Goal: Information Seeking & Learning: Check status

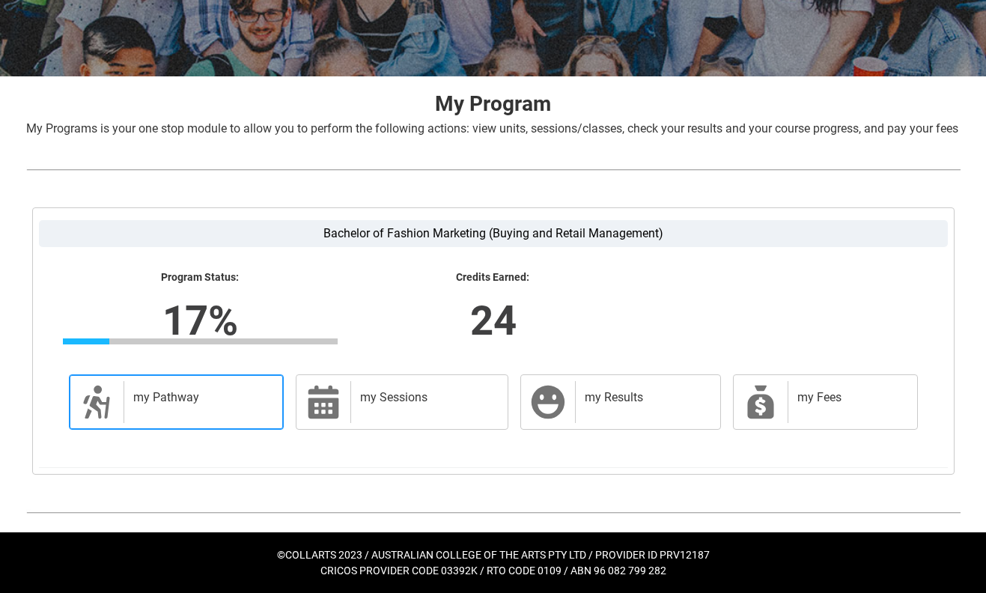
scroll to position [240, 0]
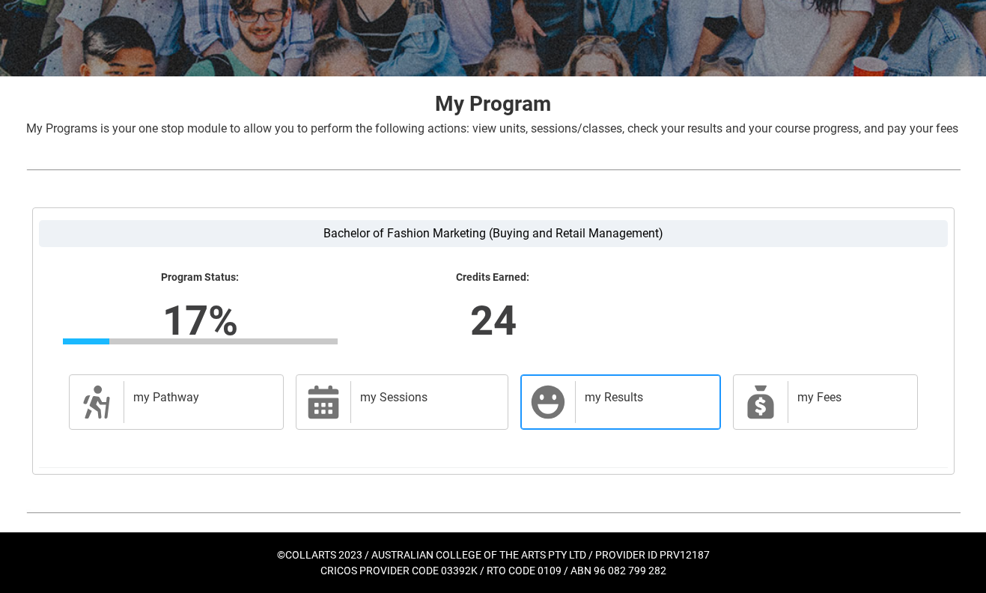
click at [600, 396] on h2 "my Results" at bounding box center [645, 397] width 120 height 15
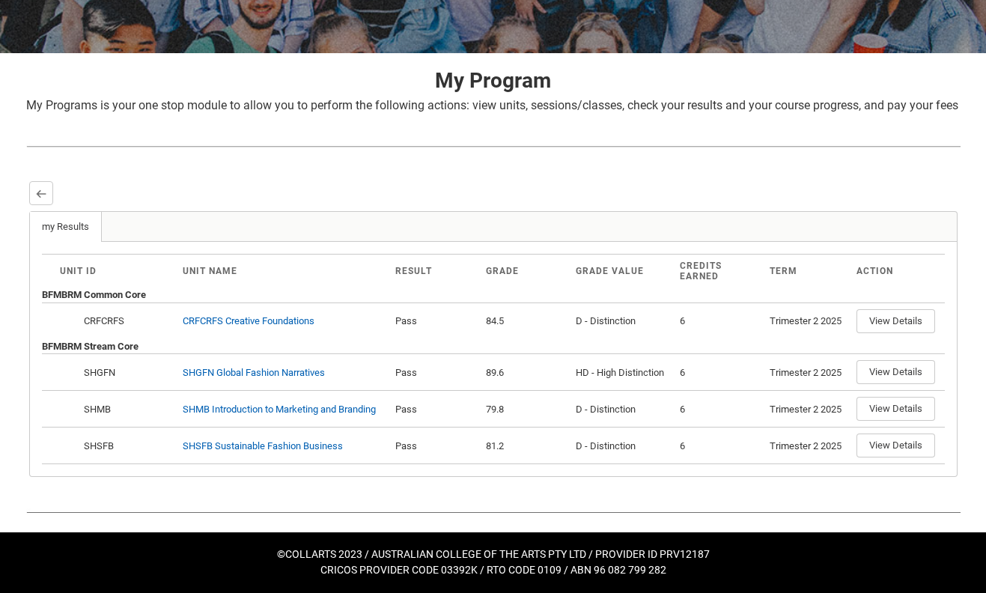
scroll to position [263, 0]
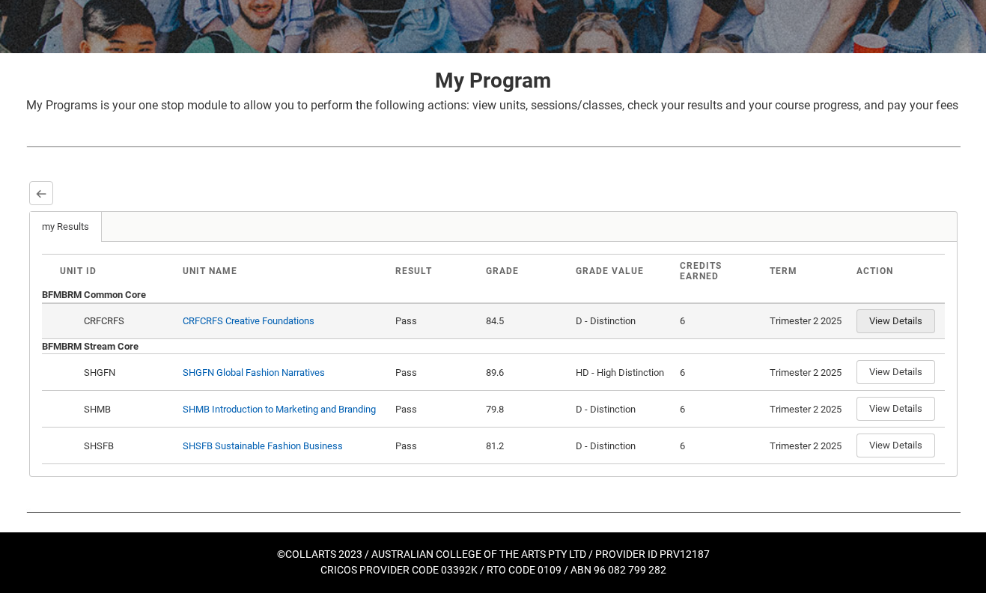
click at [911, 323] on button "View Details" at bounding box center [895, 321] width 79 height 24
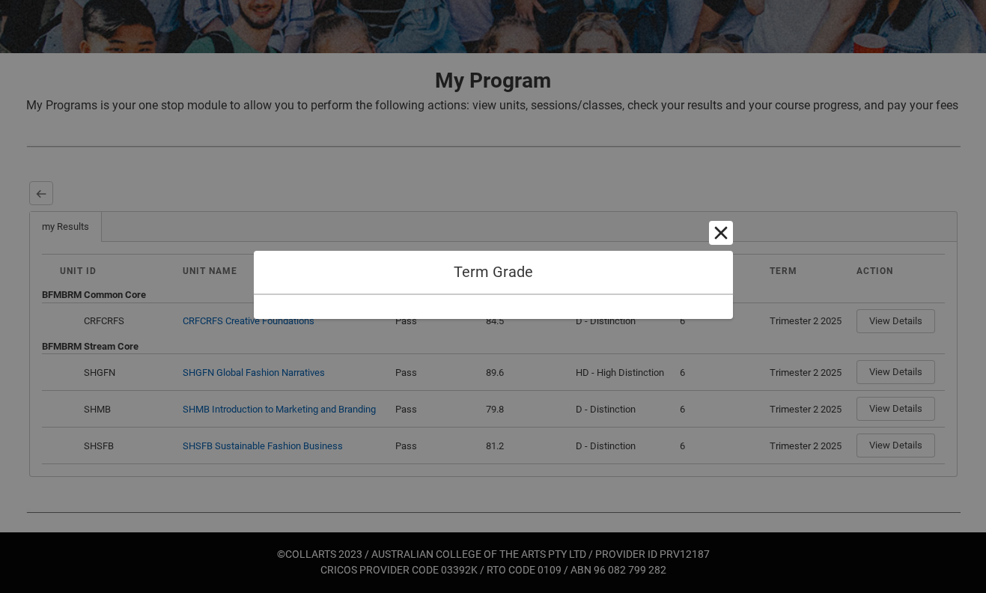
click at [716, 235] on button "Cancel and close" at bounding box center [721, 233] width 24 height 24
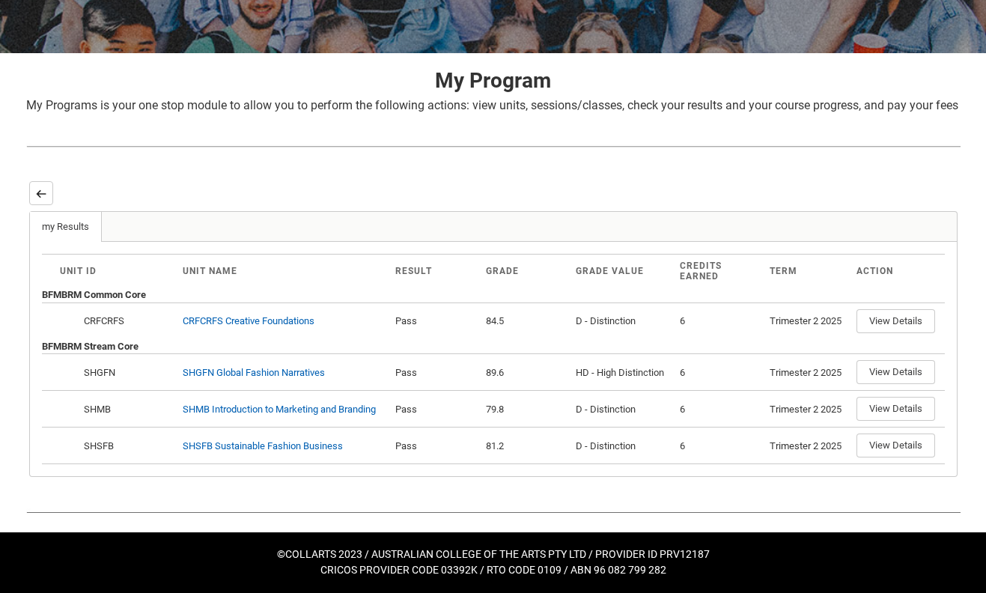
click at [43, 199] on lightning-primitive-icon "button" at bounding box center [41, 193] width 10 height 11
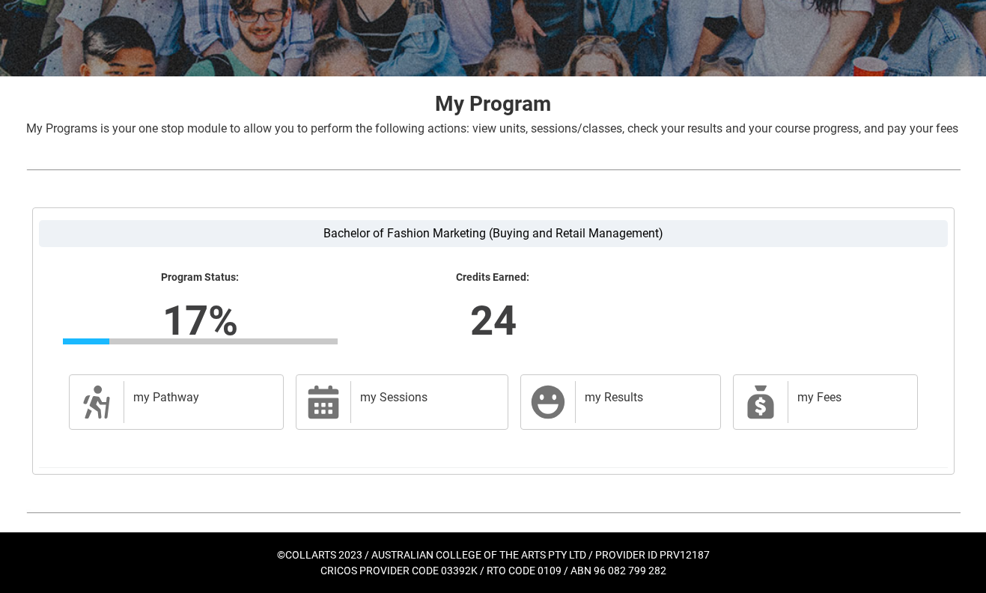
scroll to position [240, 0]
click at [263, 399] on h2 "my Pathway" at bounding box center [200, 397] width 135 height 15
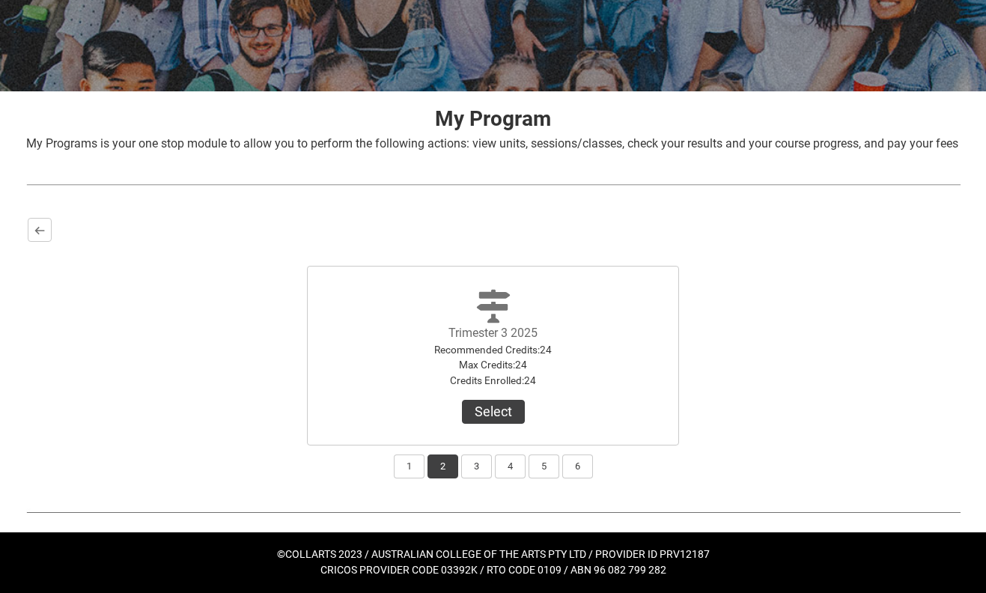
scroll to position [225, 0]
click at [403, 470] on button "1" at bounding box center [409, 466] width 31 height 24
click at [44, 227] on lightning-primitive-icon "button" at bounding box center [39, 230] width 10 height 11
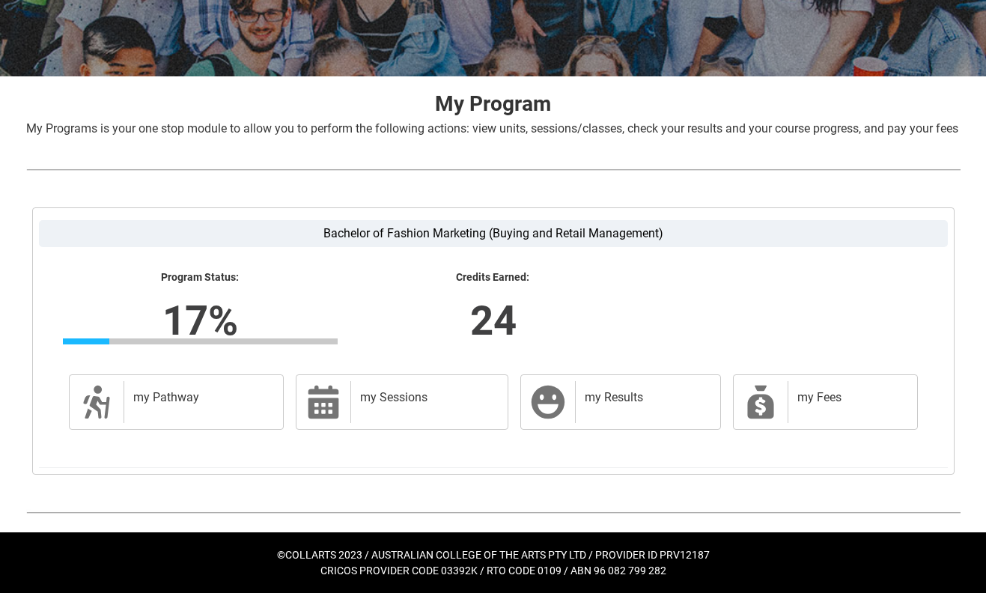
scroll to position [240, 0]
click at [379, 403] on h2 "my Sessions" at bounding box center [426, 397] width 132 height 15
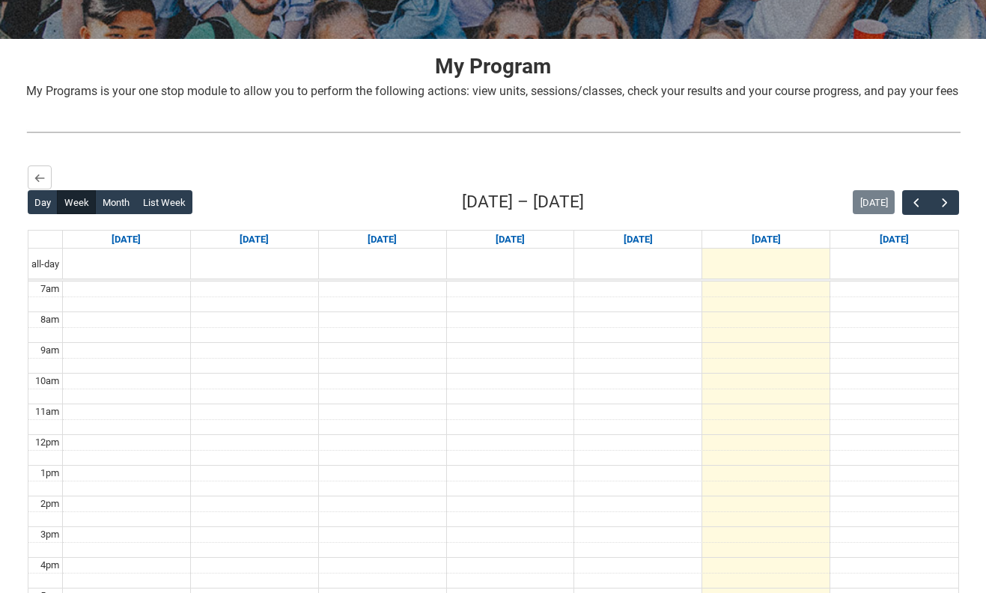
scroll to position [263, 0]
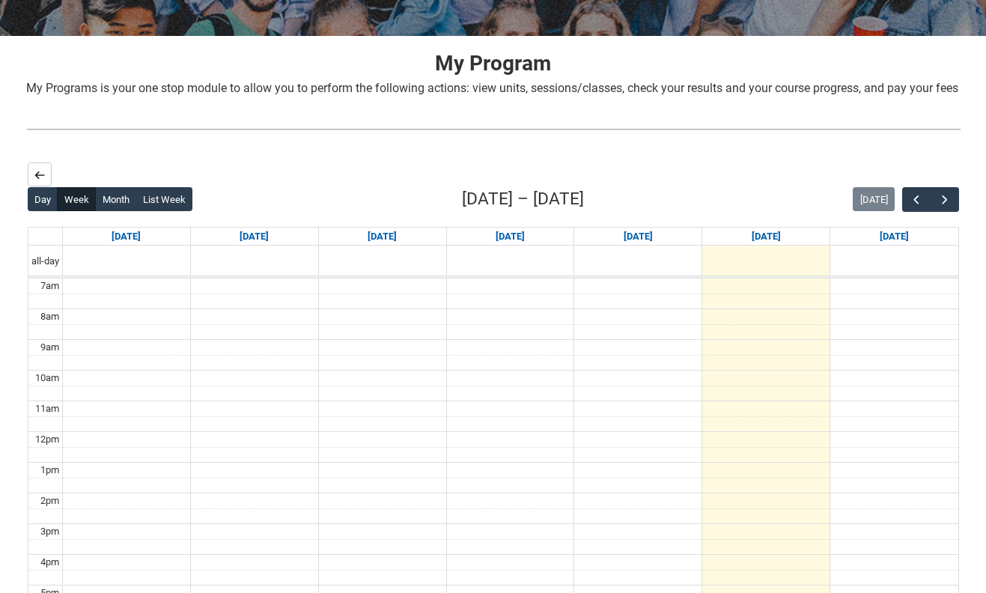
click at [45, 186] on button "Back" at bounding box center [40, 174] width 24 height 24
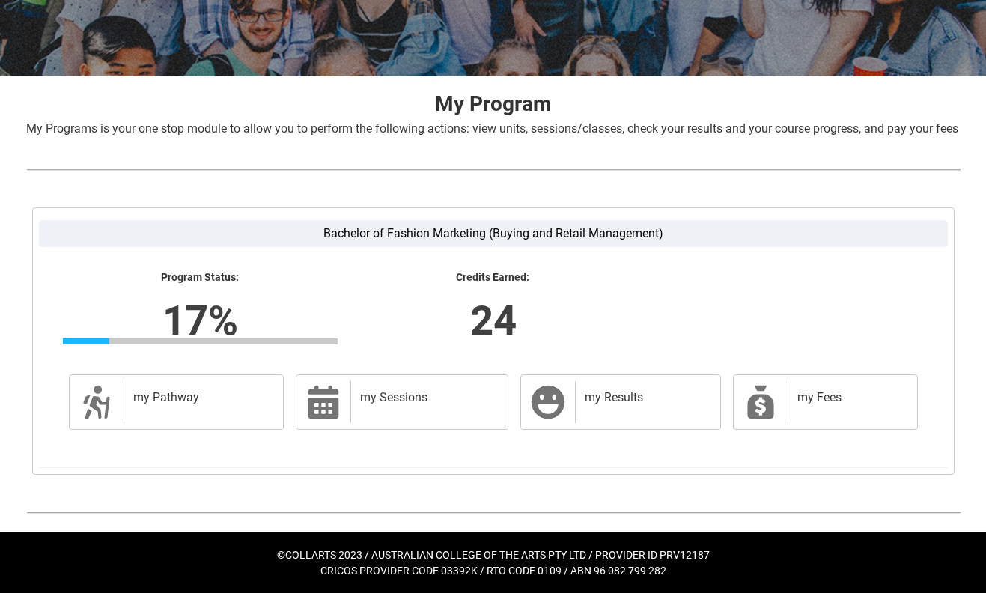
scroll to position [240, 0]
click at [157, 403] on h2 "my Pathway" at bounding box center [200, 397] width 135 height 15
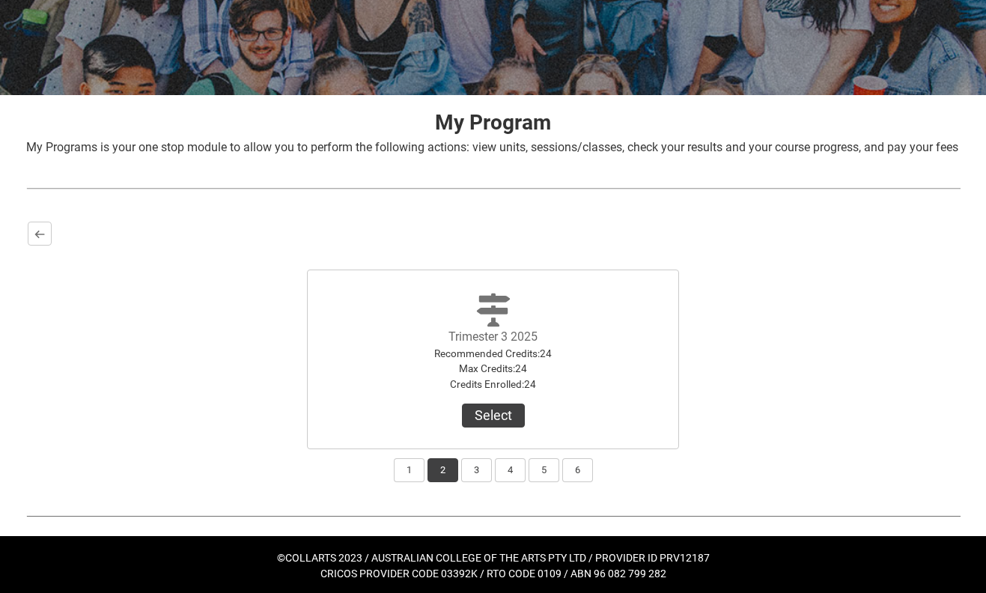
scroll to position [208, 0]
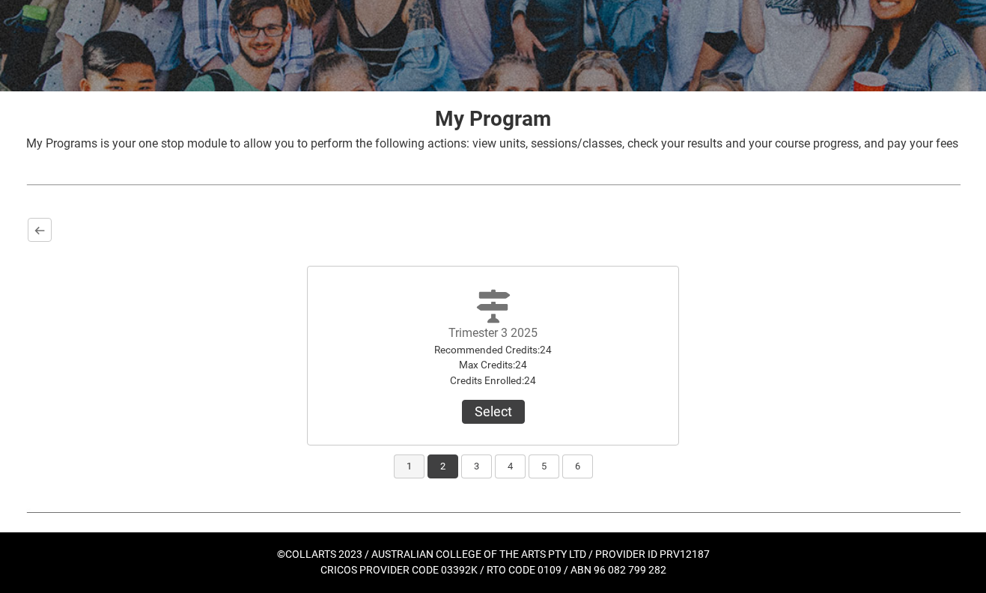
click at [406, 478] on button "1" at bounding box center [409, 466] width 31 height 24
click at [436, 478] on button "2" at bounding box center [442, 466] width 31 height 24
click at [411, 478] on button "1" at bounding box center [409, 466] width 31 height 24
click at [478, 436] on span "Trimester 2 2025 Recommended Credits : 24 Max Credits : 24 Credits Enrolled : 2…" at bounding box center [493, 355] width 180 height 159
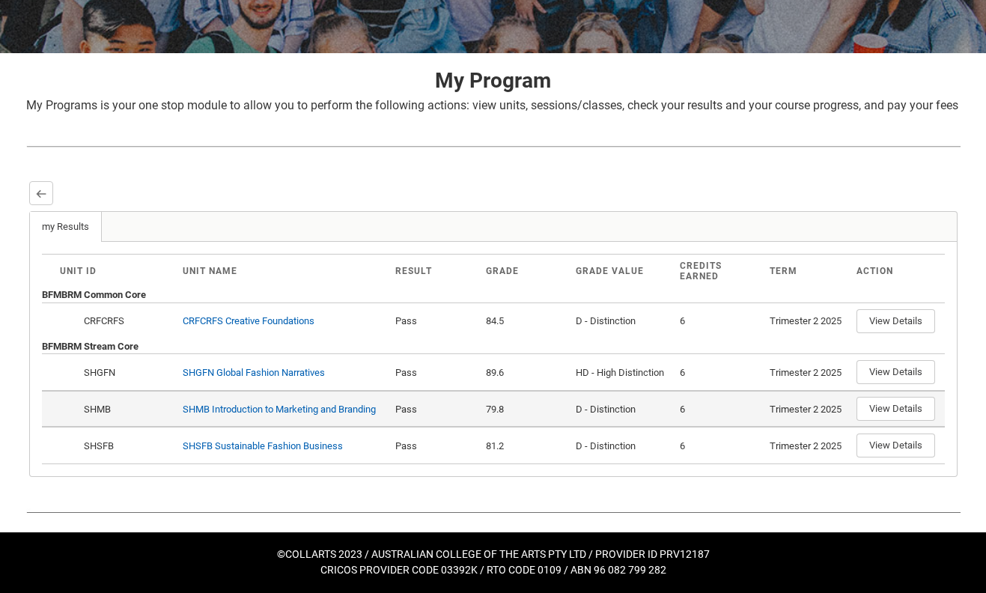
scroll to position [263, 0]
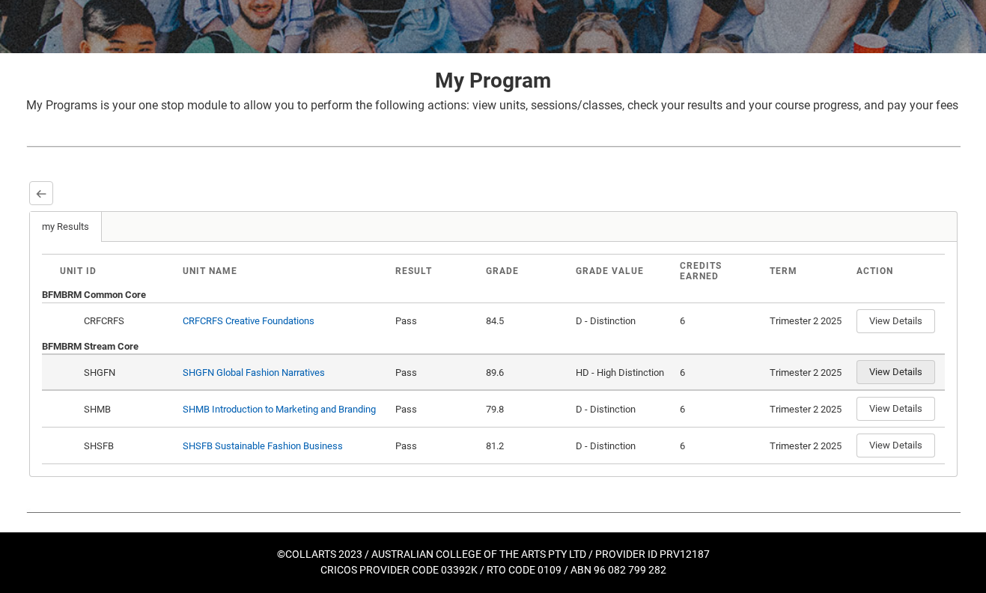
click at [892, 376] on button "View Details" at bounding box center [895, 372] width 79 height 24
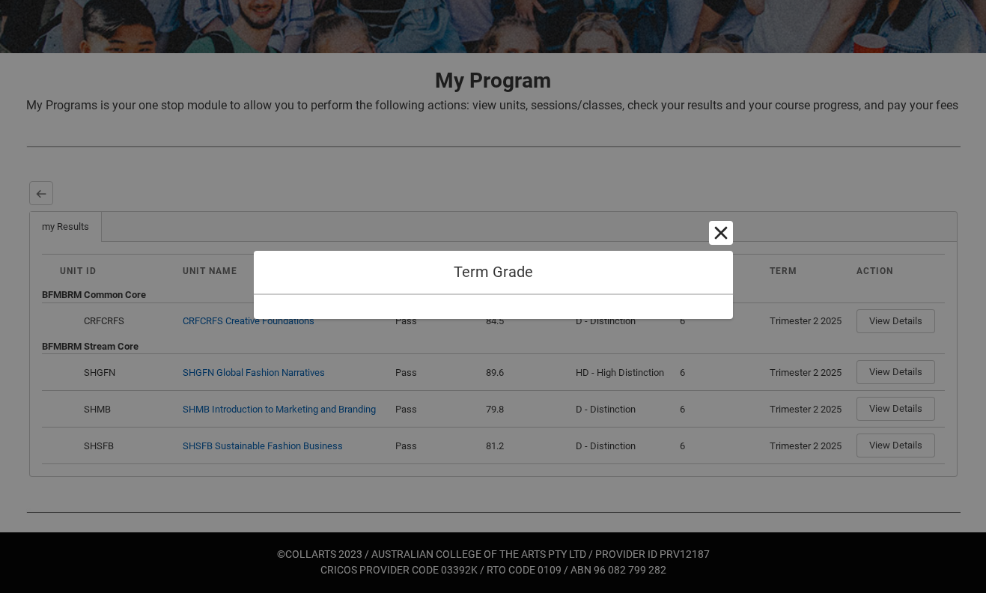
click at [719, 234] on button "Cancel and close" at bounding box center [721, 233] width 24 height 24
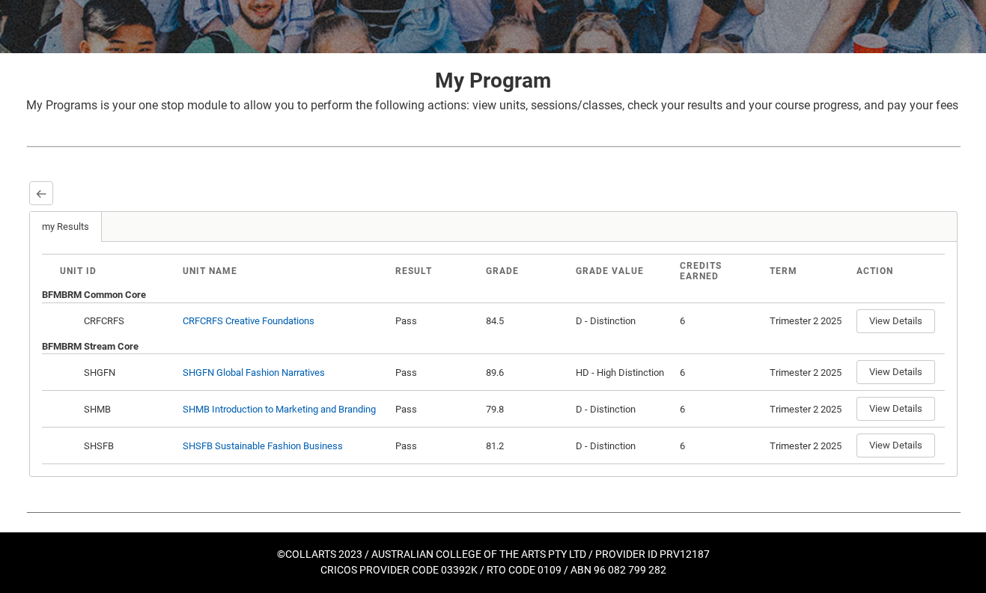
click at [53, 192] on div at bounding box center [505, 193] width 904 height 24
click at [46, 190] on button "Back" at bounding box center [41, 193] width 24 height 24
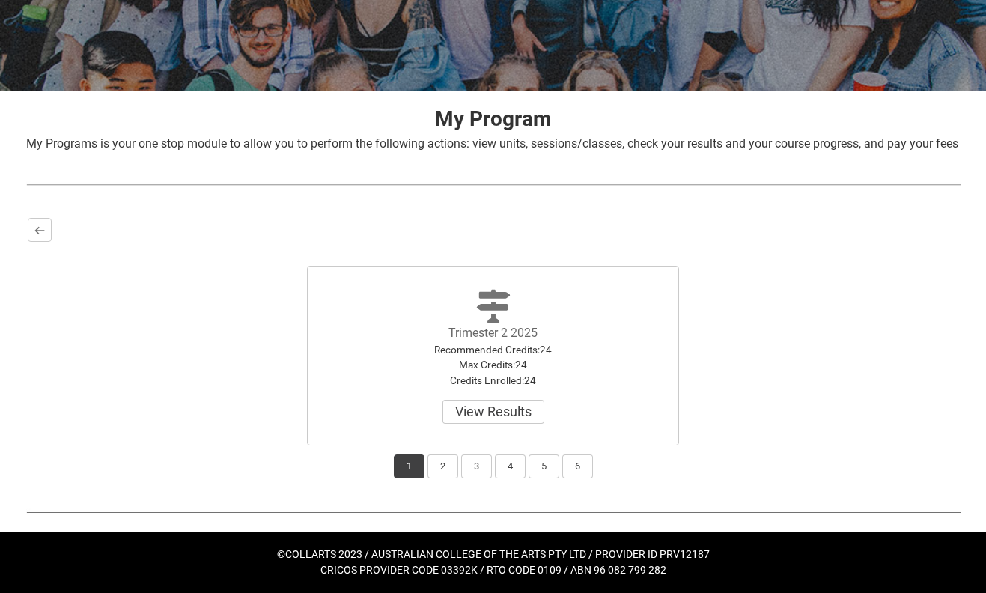
scroll to position [225, 0]
click at [437, 467] on button "2" at bounding box center [442, 466] width 31 height 24
click at [470, 457] on button "3" at bounding box center [476, 466] width 31 height 24
click at [447, 475] on button "2" at bounding box center [442, 466] width 31 height 24
click at [489, 418] on button "Select" at bounding box center [493, 412] width 63 height 24
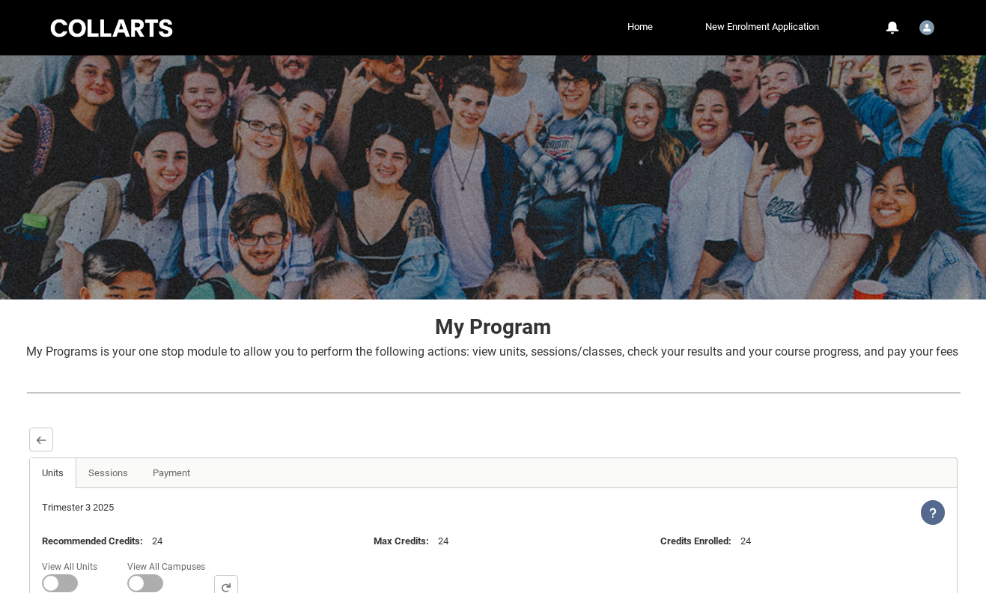
scroll to position [0, 0]
click at [48, 451] on button "Back" at bounding box center [41, 439] width 24 height 24
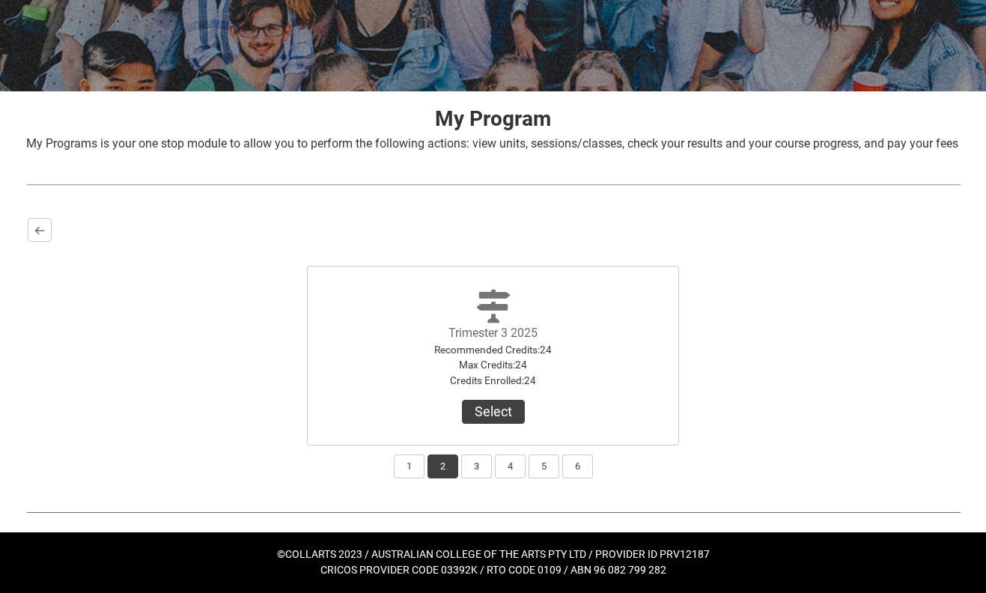
scroll to position [225, 0]
click at [463, 472] on button "3" at bounding box center [476, 466] width 31 height 24
click at [472, 412] on button "Select Term" at bounding box center [493, 412] width 97 height 24
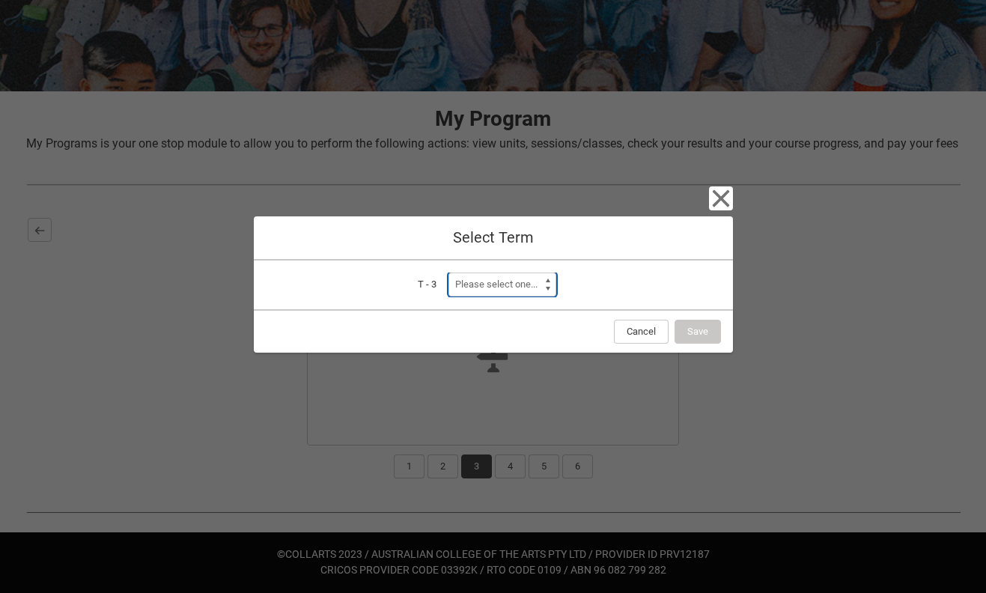
select select "a0pI70000004aTdIAI"
click at [705, 326] on button "Save" at bounding box center [697, 332] width 46 height 24
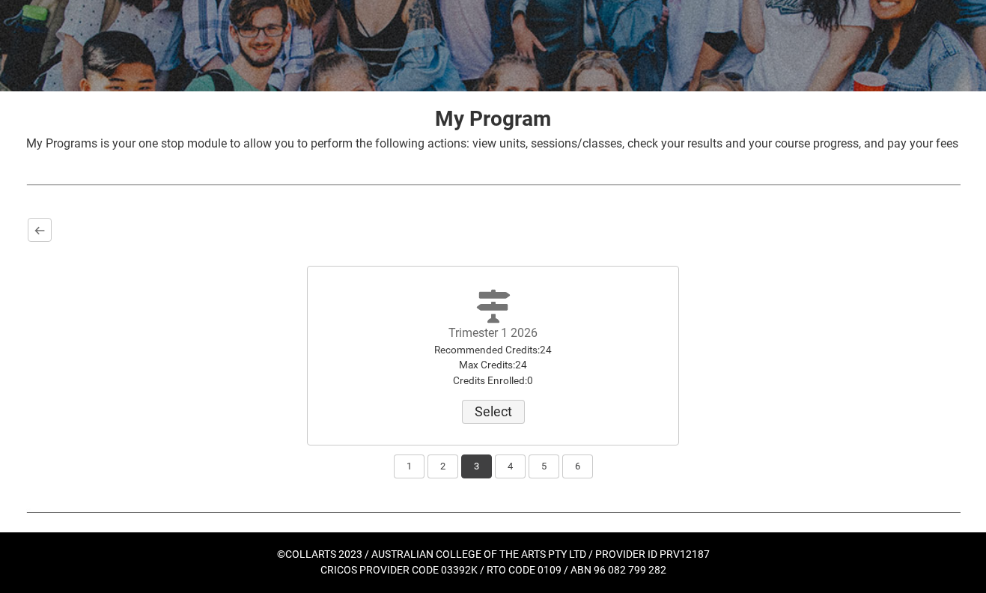
click at [495, 418] on button "Select" at bounding box center [493, 412] width 63 height 24
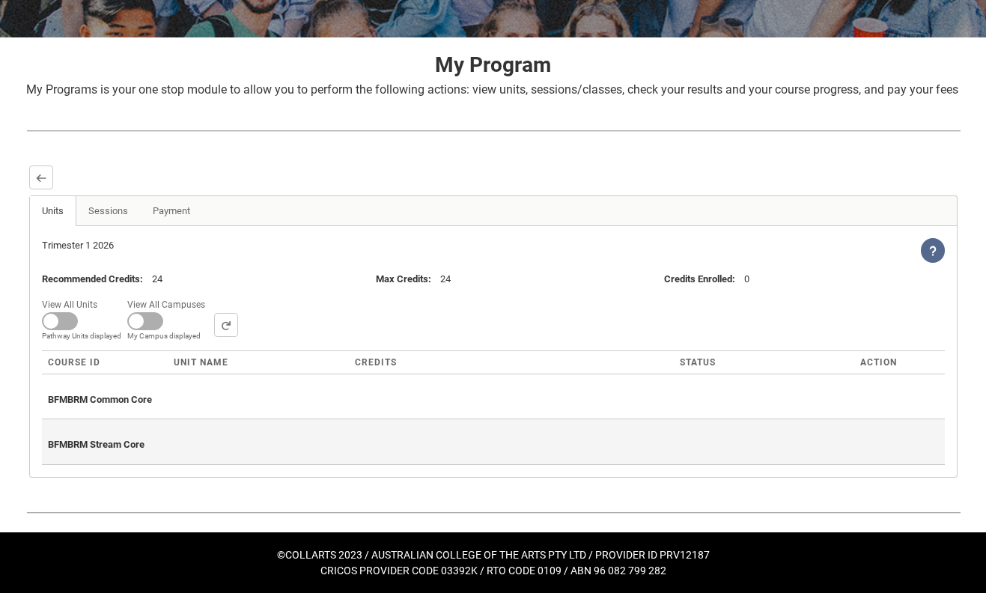
scroll to position [278, 0]
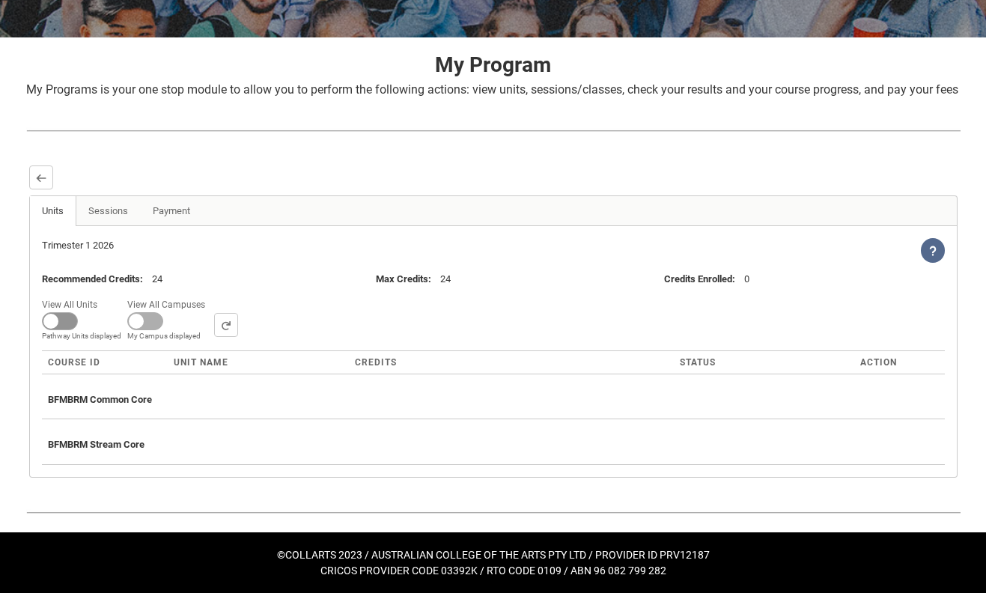
click at [61, 325] on span at bounding box center [60, 321] width 36 height 18
click at [103, 295] on input "View All Units All Units displayed Pathway Units displayed" at bounding box center [103, 294] width 1 height 1
checkbox input "true"
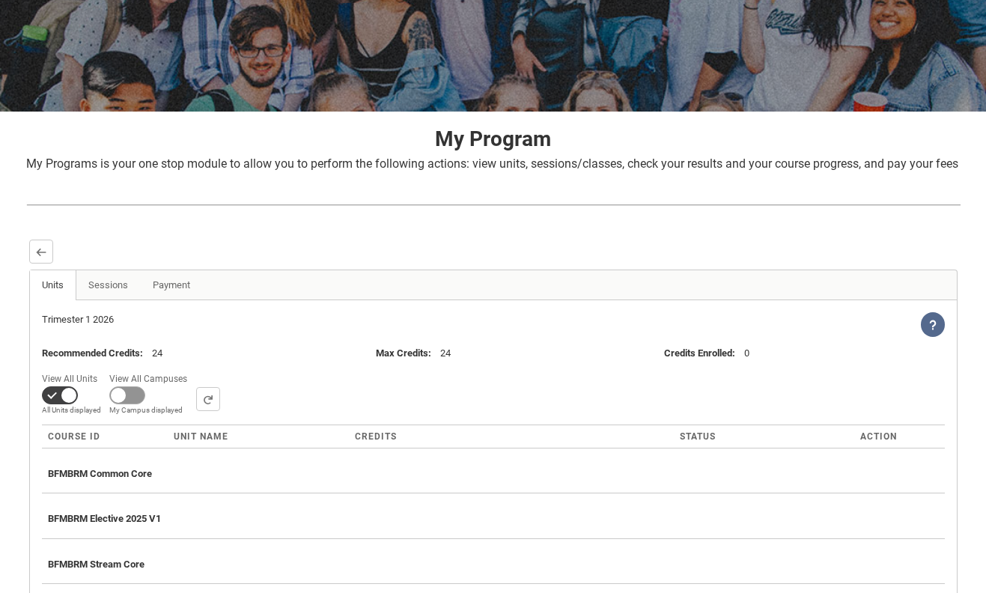
click at [126, 404] on span at bounding box center [127, 395] width 36 height 18
click at [192, 369] on input "View All Campuses Campus filter displayed My Campus displayed" at bounding box center [192, 368] width 1 height 1
checkbox input "true"
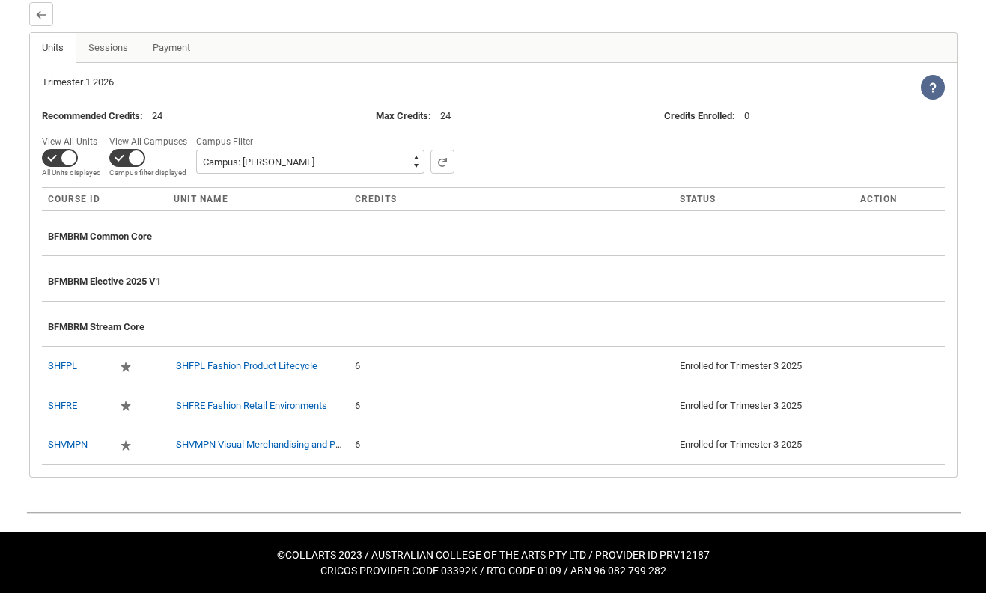
scroll to position [439, 0]
select select
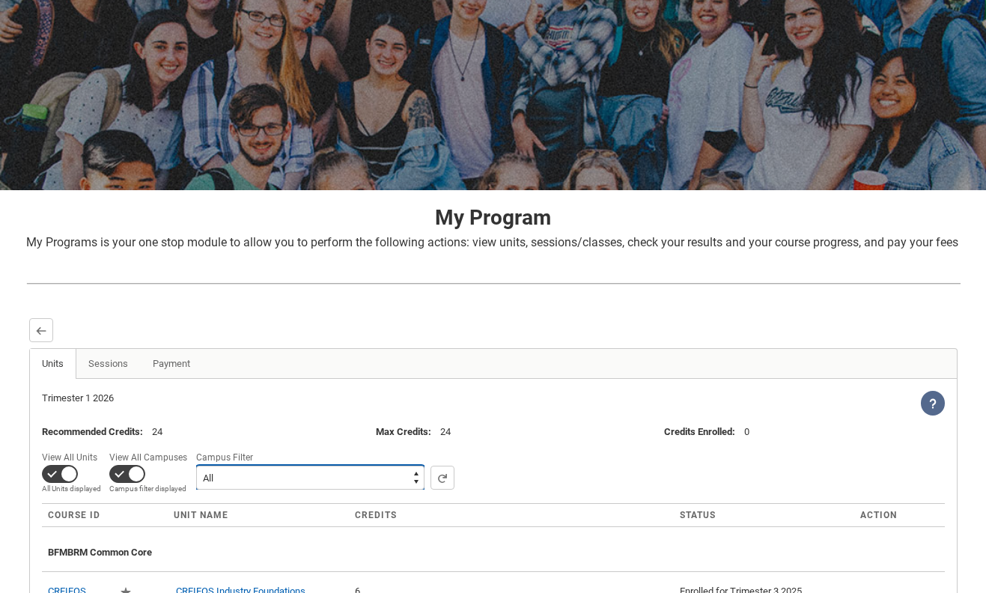
scroll to position [85, 0]
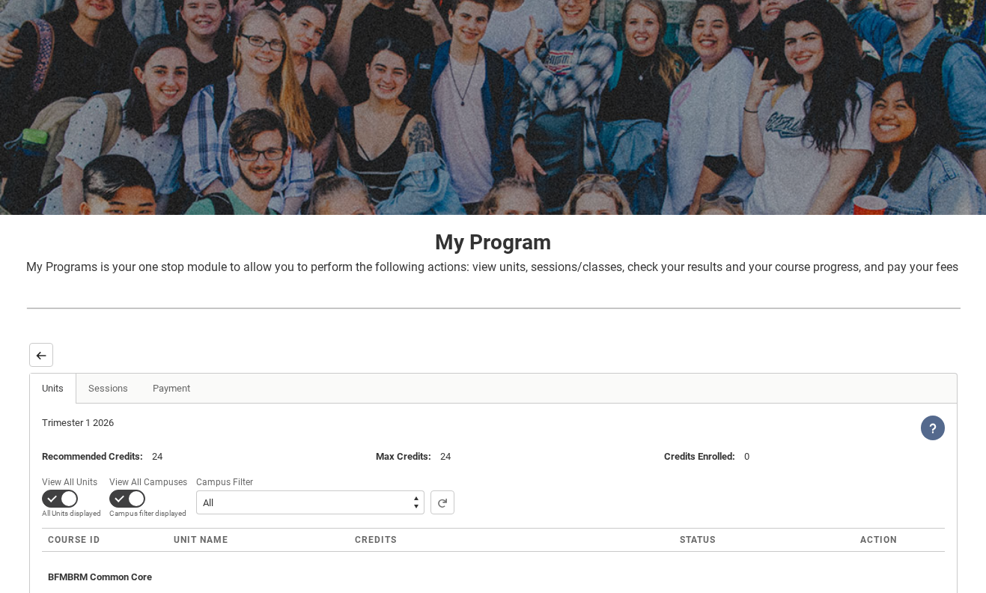
click at [38, 365] on button "Back" at bounding box center [41, 355] width 24 height 24
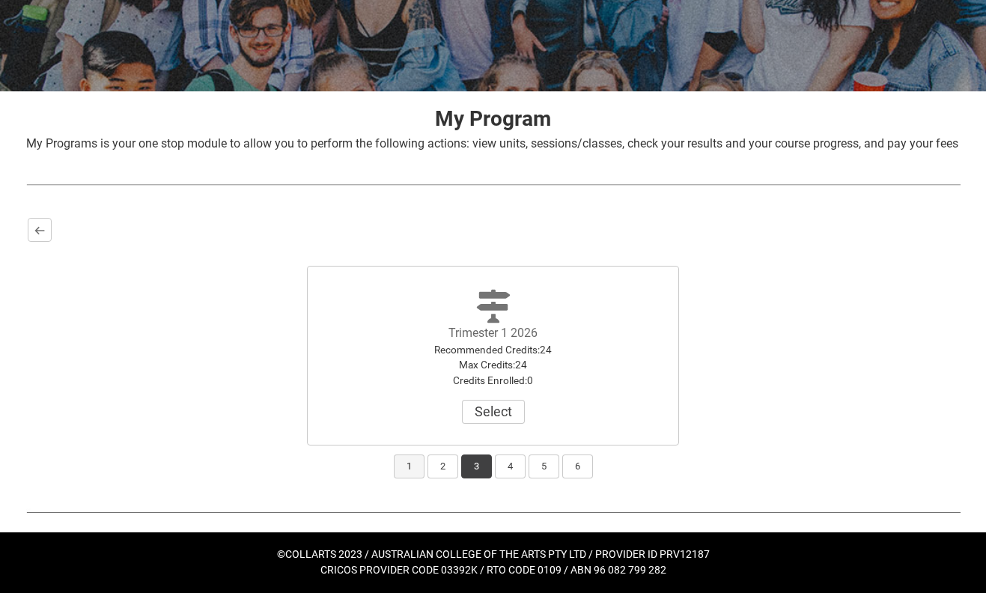
scroll to position [225, 0]
click at [440, 477] on button "2" at bounding box center [442, 466] width 31 height 24
click at [471, 473] on button "3" at bounding box center [476, 466] width 31 height 24
click at [504, 472] on button "4" at bounding box center [510, 466] width 31 height 24
click at [495, 425] on span "No Term selected Recommended Credits : 24 Max Credits : 24 Credits Enrolled : 0…" at bounding box center [493, 355] width 180 height 159
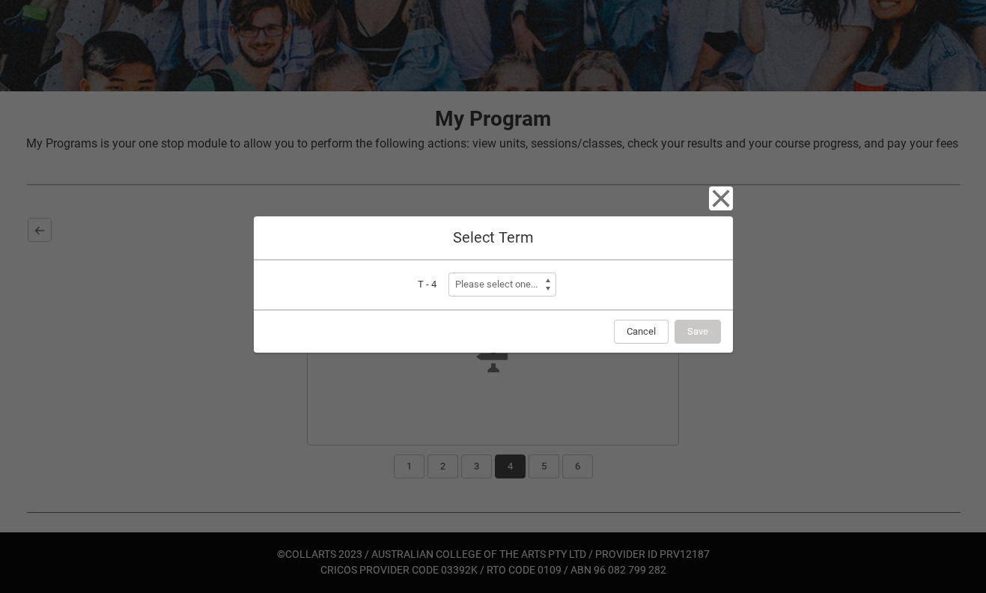
click at [507, 271] on div "T - 4 Term Please select one..." at bounding box center [493, 284] width 479 height 48
click at [714, 200] on icon "button" at bounding box center [721, 198] width 24 height 24
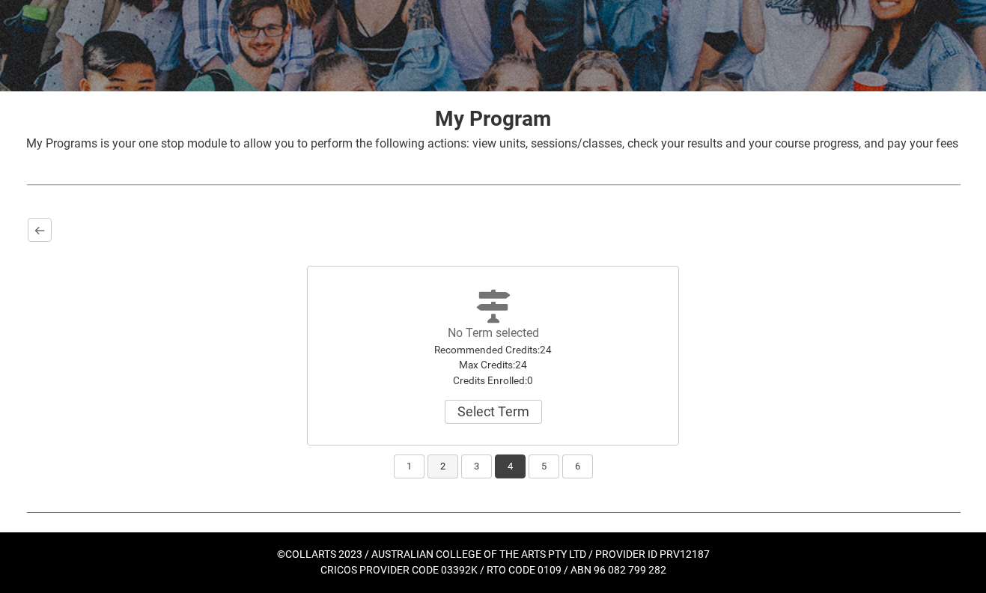
click at [442, 473] on button "2" at bounding box center [442, 466] width 31 height 24
click at [484, 415] on button "Select" at bounding box center [493, 412] width 63 height 24
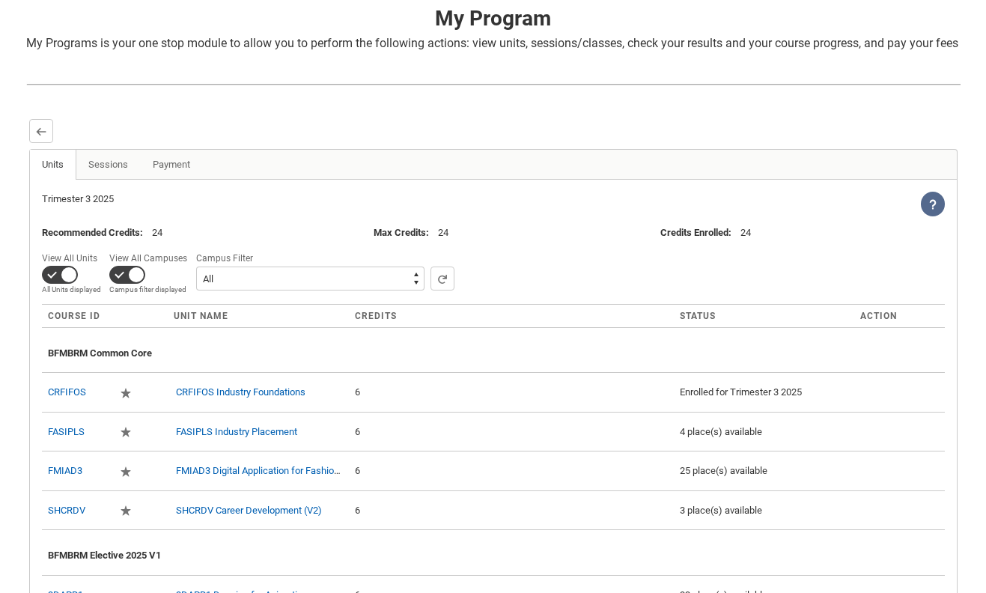
scroll to position [159, 0]
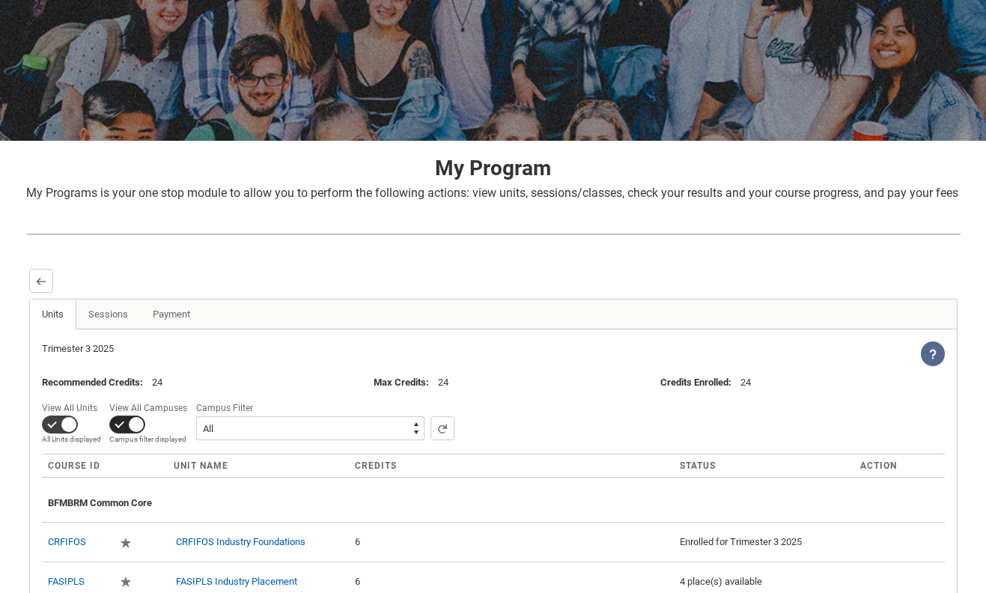
click at [135, 433] on span at bounding box center [127, 424] width 36 height 18
click at [192, 398] on input "View All Campuses Campus filter displayed My Campus displayed" at bounding box center [192, 397] width 1 height 1
click at [126, 433] on span at bounding box center [127, 424] width 36 height 18
click at [192, 398] on input "View All Campuses Campus filter displayed My Campus displayed" at bounding box center [192, 397] width 1 height 1
checkbox input "true"
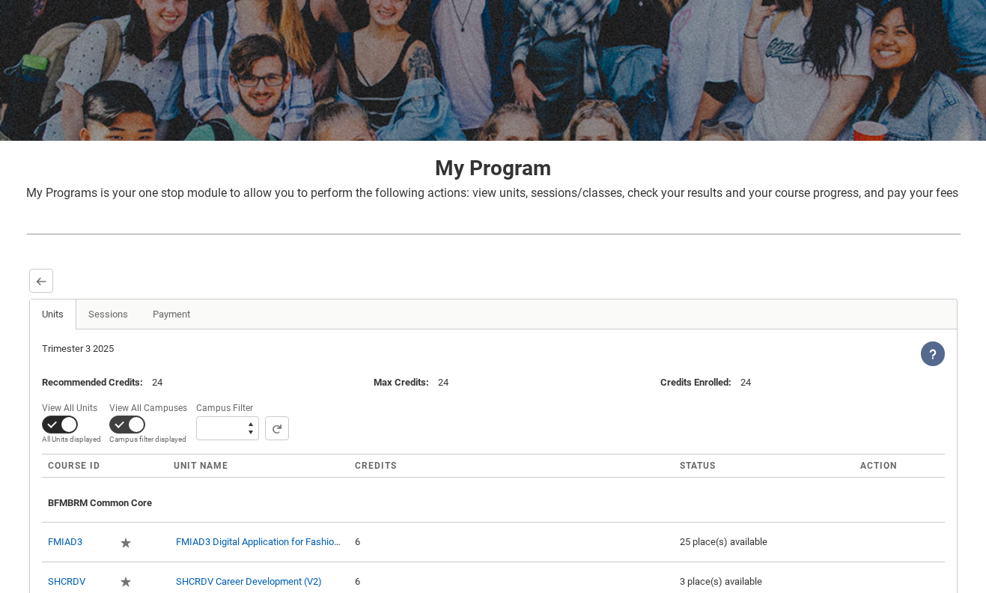
click at [67, 433] on span at bounding box center [60, 424] width 36 height 18
click at [103, 398] on input "View All Units All Units displayed Pathway Units displayed" at bounding box center [103, 397] width 1 height 1
checkbox input "false"
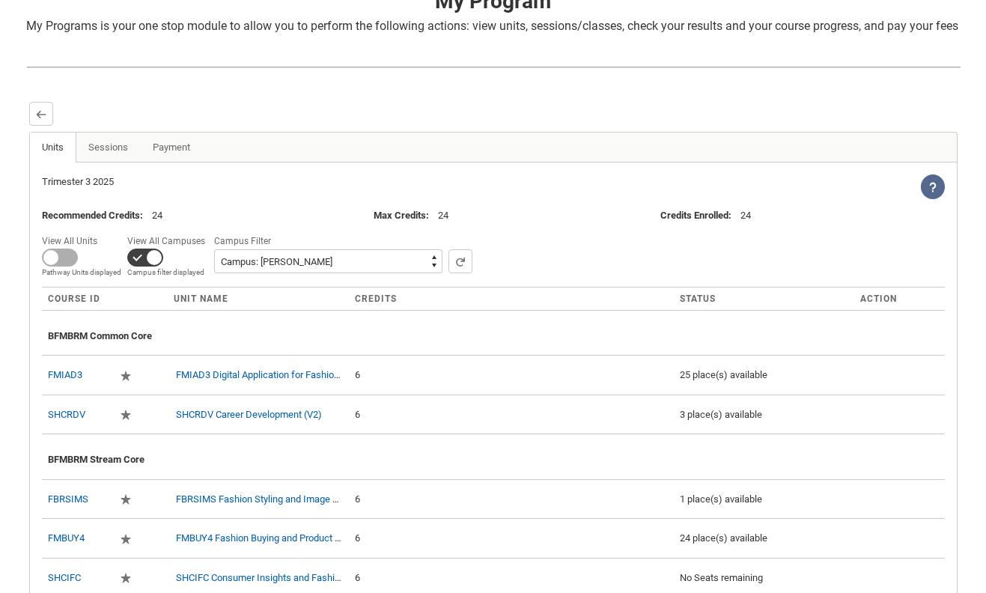
scroll to position [329, 0]
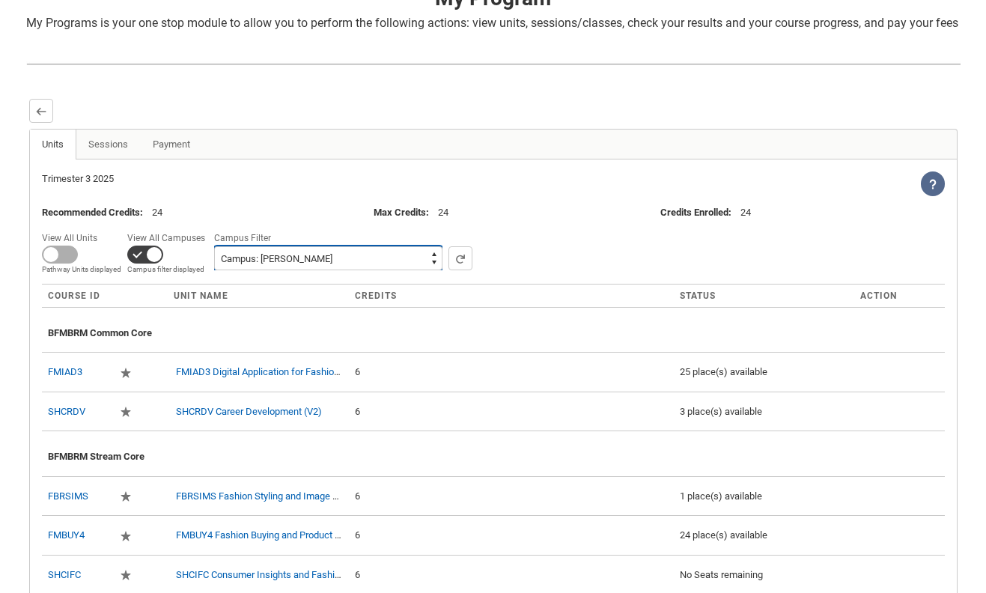
select select
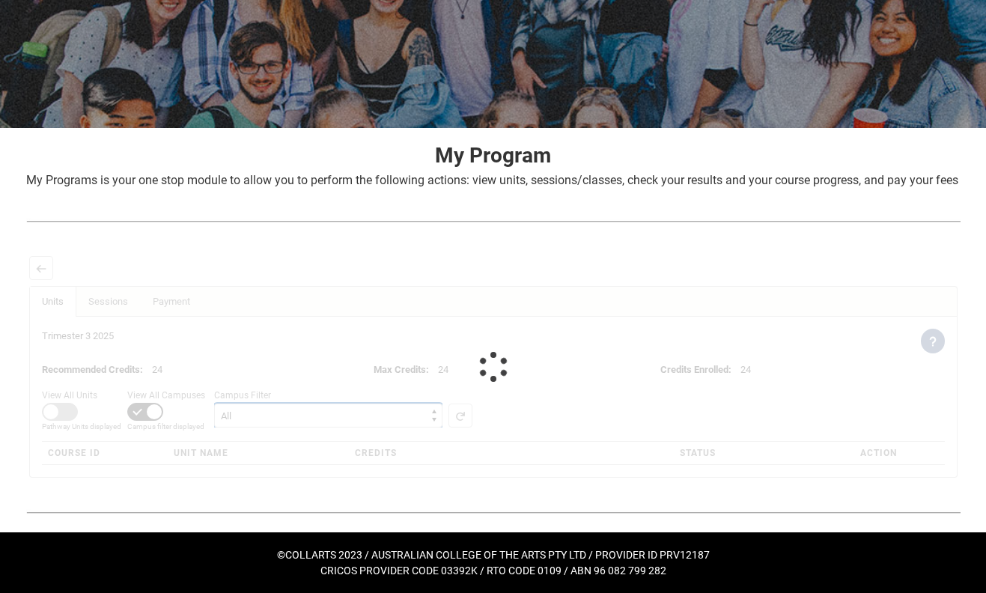
scroll to position [188, 0]
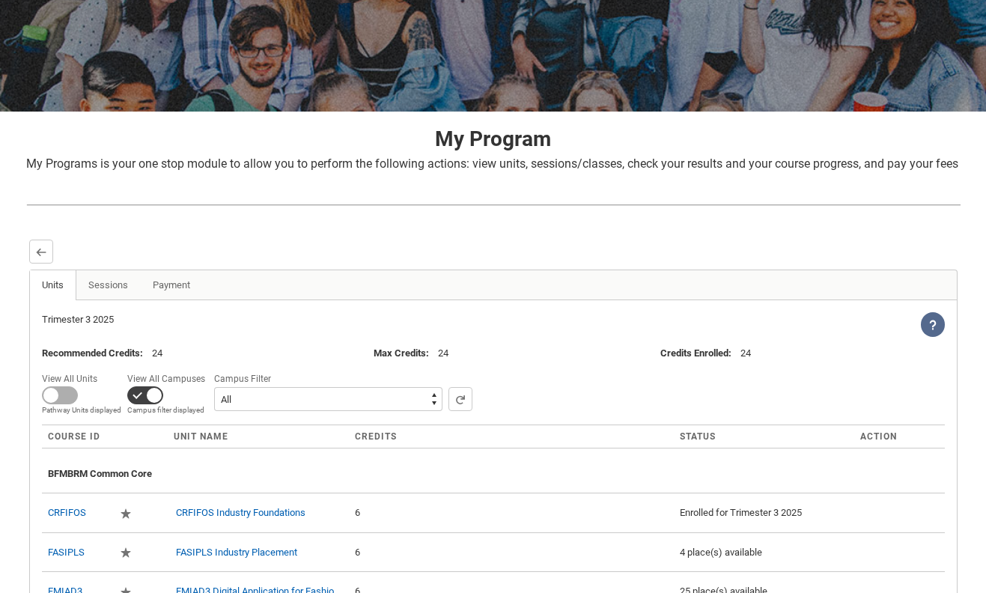
click at [272, 300] on ul "Units Sessions Payment More Tabs" at bounding box center [493, 284] width 928 height 31
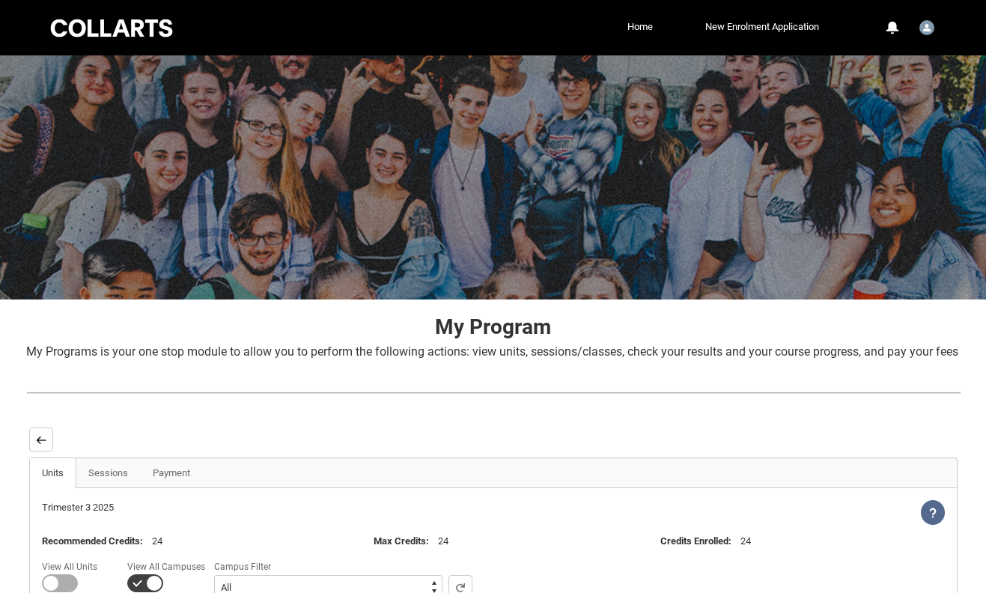
scroll to position [0, 0]
click at [41, 445] on lightning-primitive-icon "button" at bounding box center [41, 439] width 10 height 11
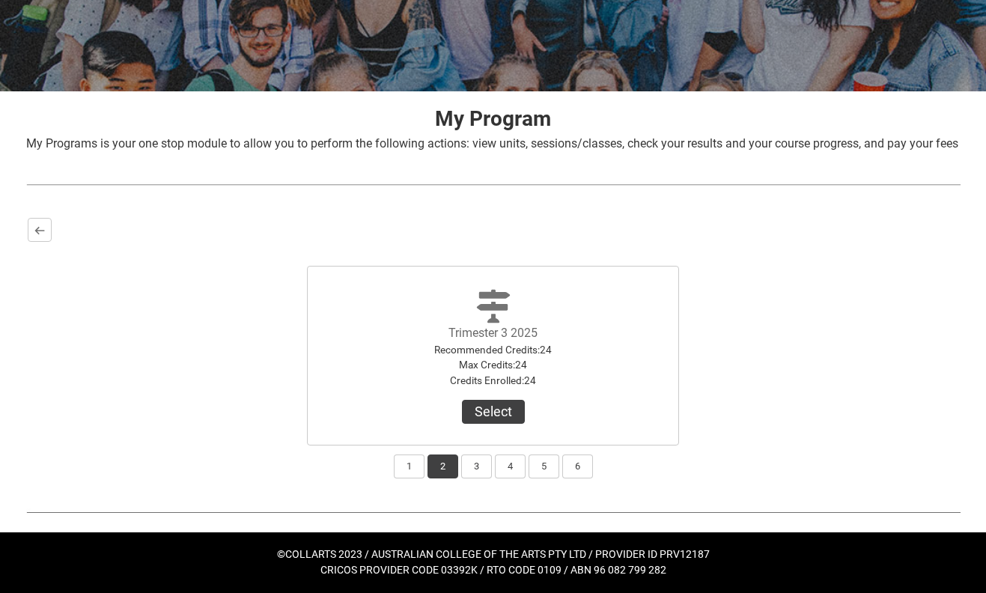
scroll to position [225, 0]
click at [472, 460] on button "3" at bounding box center [476, 466] width 31 height 24
click at [434, 463] on button "2" at bounding box center [442, 466] width 31 height 24
click at [405, 471] on button "1" at bounding box center [409, 466] width 31 height 24
click at [445, 459] on button "2" at bounding box center [442, 466] width 31 height 24
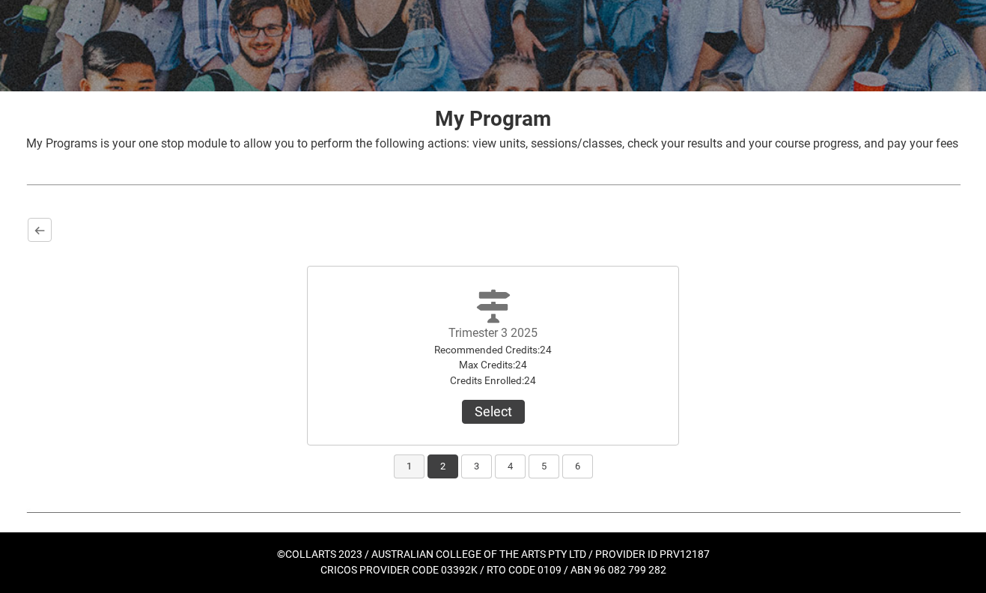
click at [416, 461] on button "1" at bounding box center [409, 466] width 31 height 24
click at [501, 412] on button "View Results" at bounding box center [493, 412] width 102 height 24
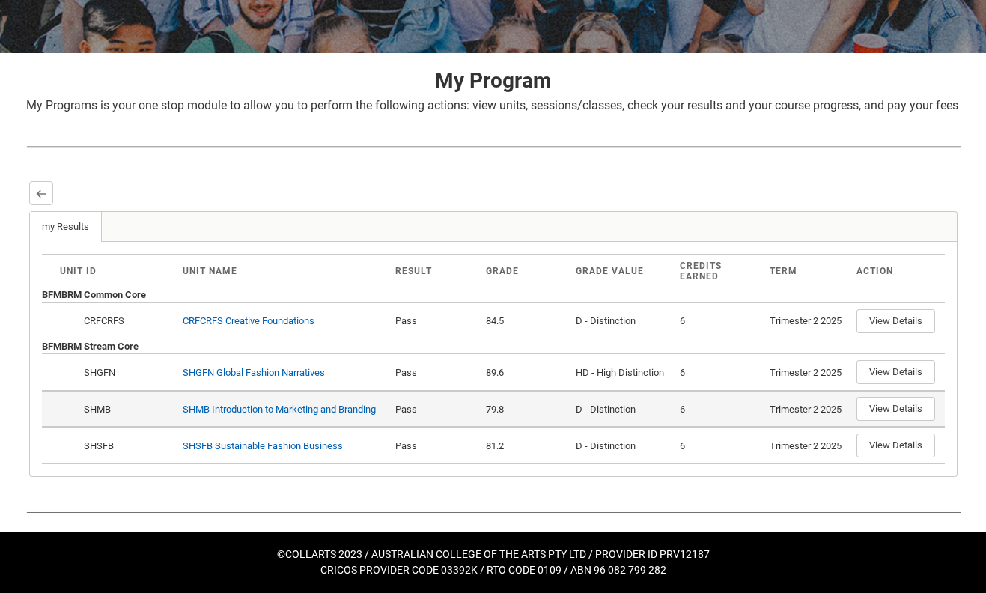
scroll to position [263, 0]
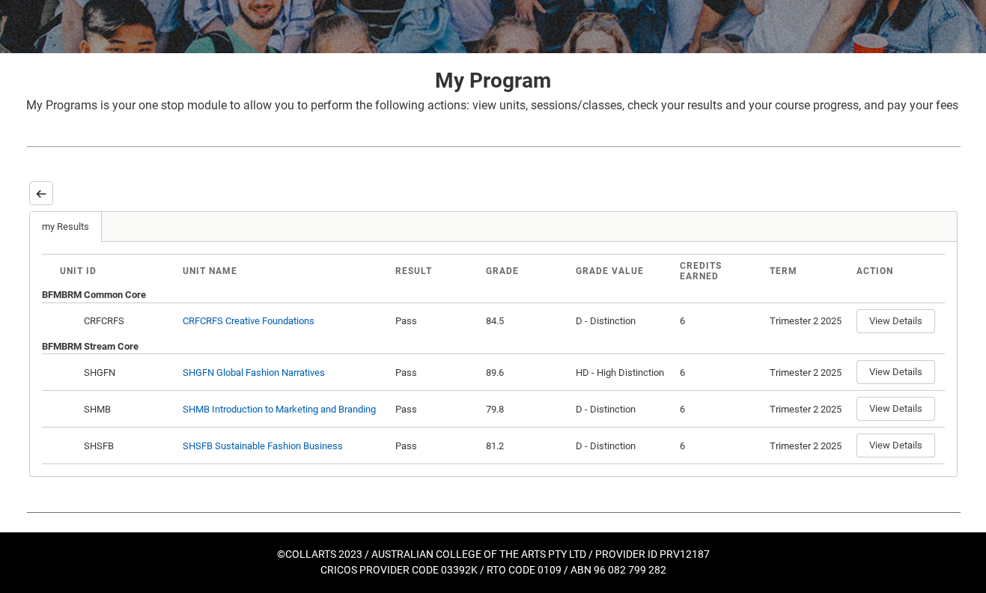
click at [36, 201] on button "Back" at bounding box center [41, 193] width 24 height 24
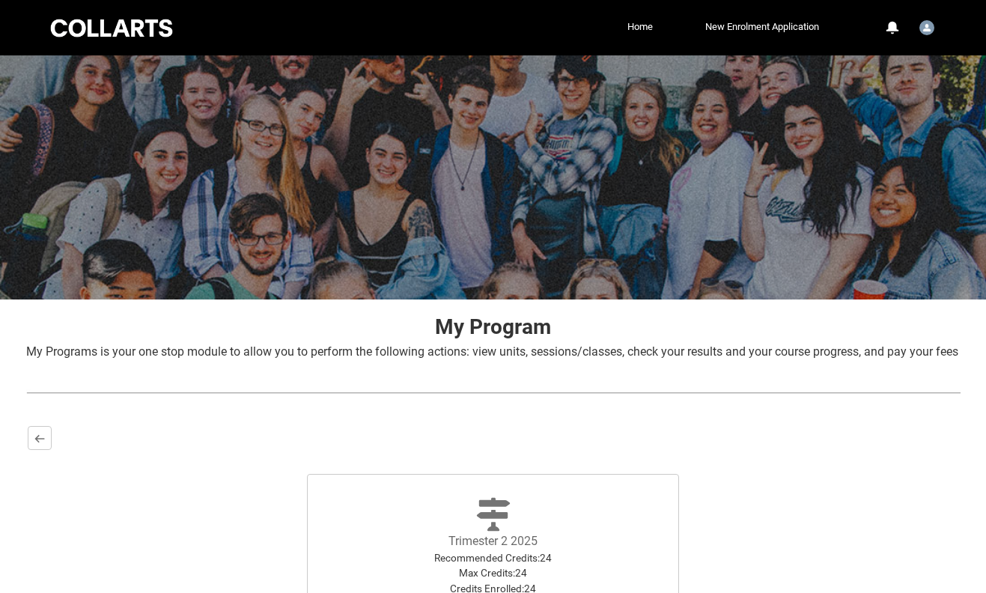
click at [36, 442] on div "Bachelor of Fashion Marketing (Buying and Retail Management) Program Status: 17…" at bounding box center [493, 555] width 958 height 287
click at [36, 448] on button "Back" at bounding box center [40, 438] width 24 height 24
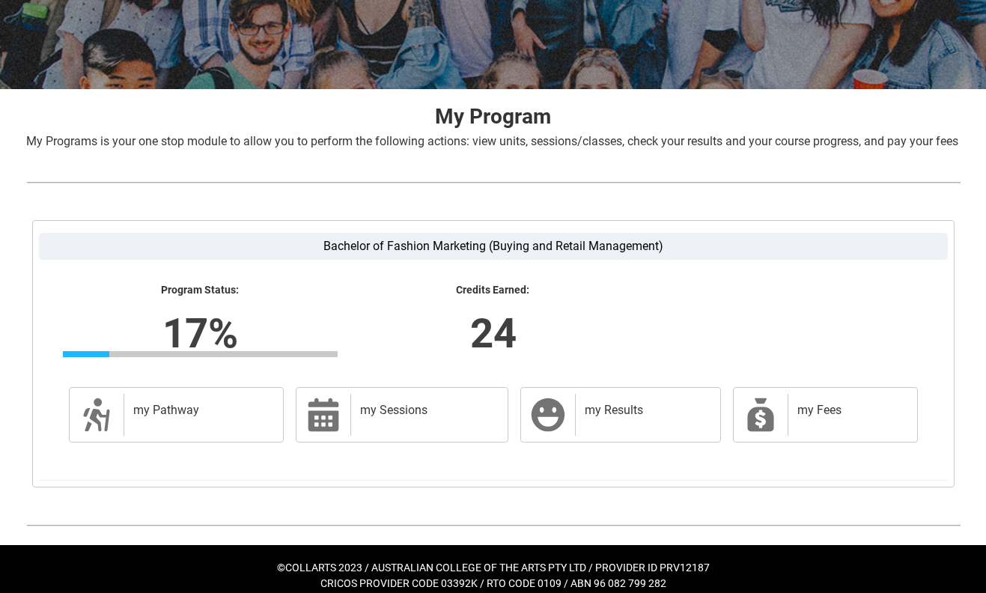
scroll to position [211, 0]
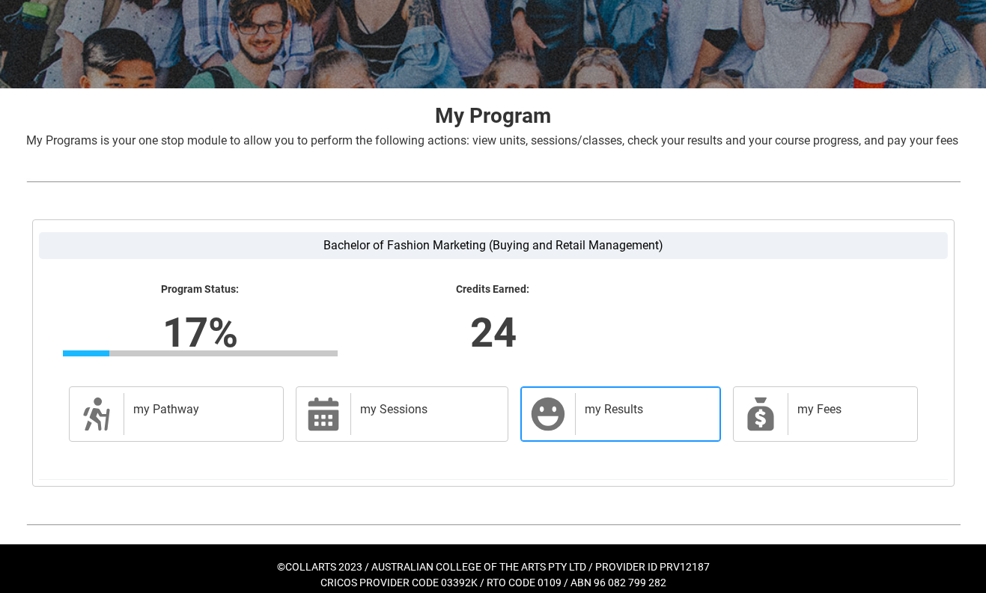
click at [654, 417] on h2 "my Results" at bounding box center [645, 409] width 120 height 15
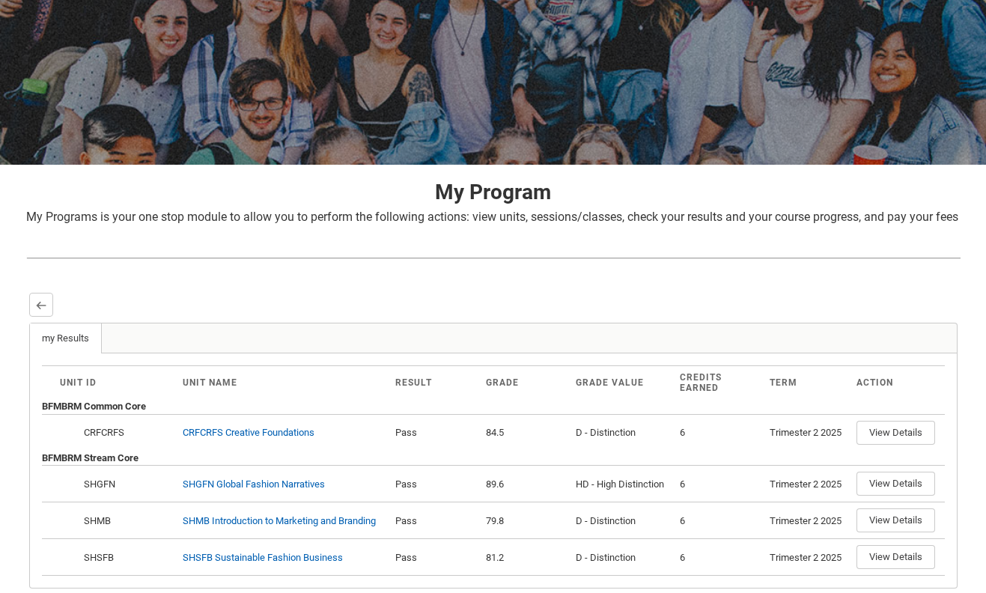
scroll to position [188, 0]
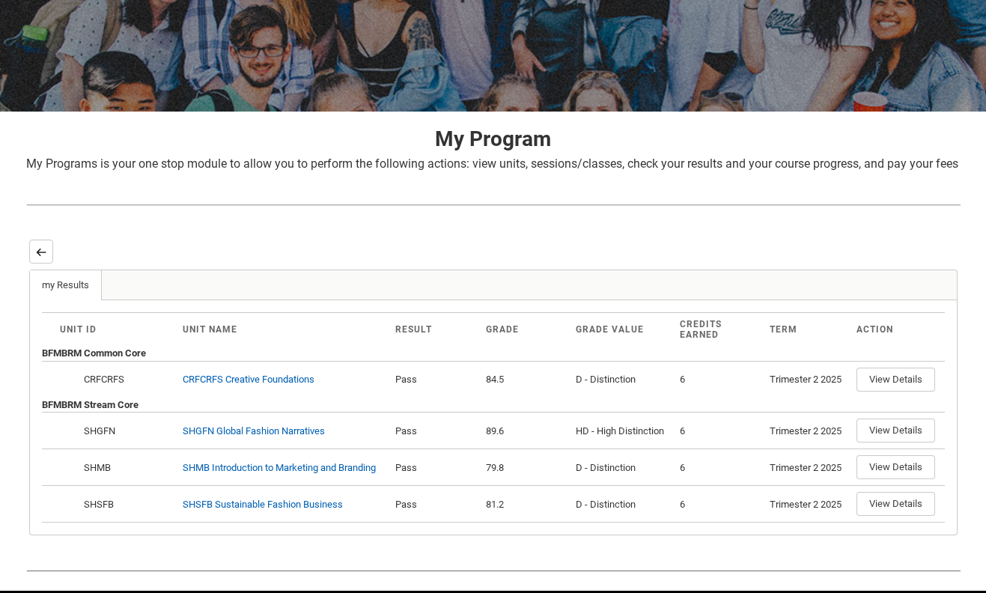
click at [52, 263] on button "Back" at bounding box center [41, 252] width 24 height 24
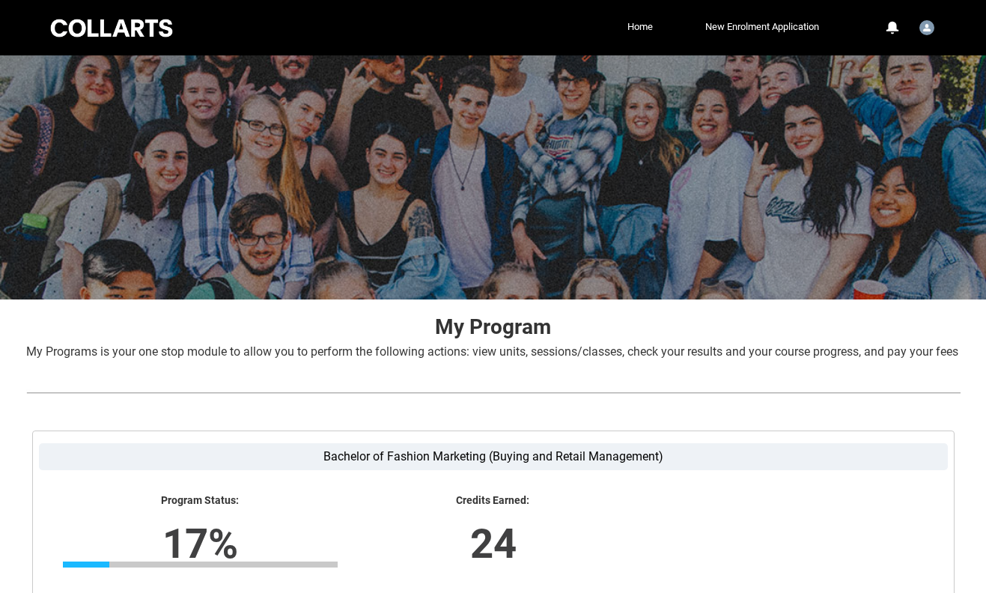
scroll to position [0, 0]
click at [635, 31] on link "Home" at bounding box center [639, 27] width 33 height 22
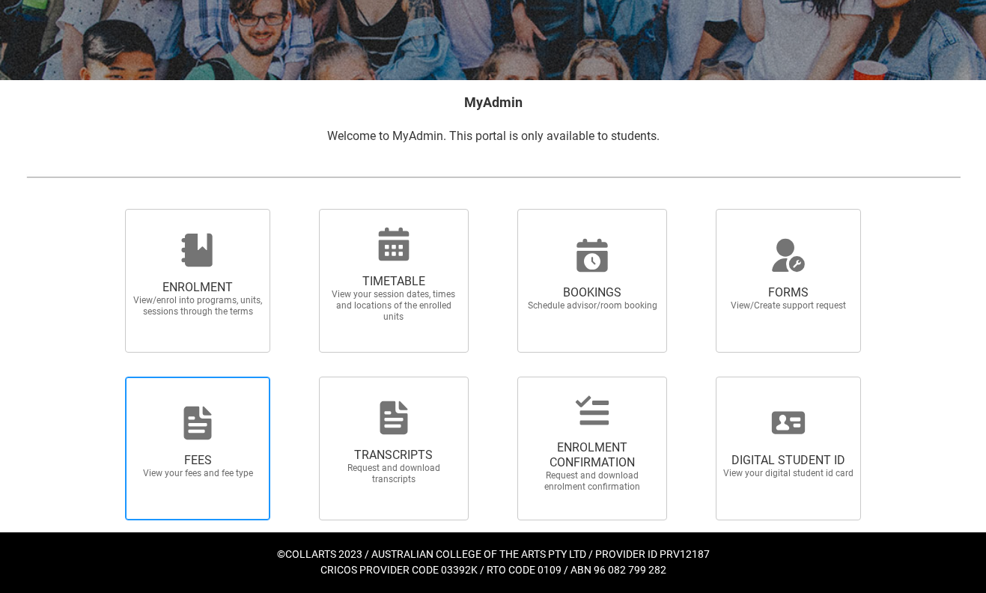
scroll to position [218, 0]
